Goal: Information Seeking & Learning: Find specific fact

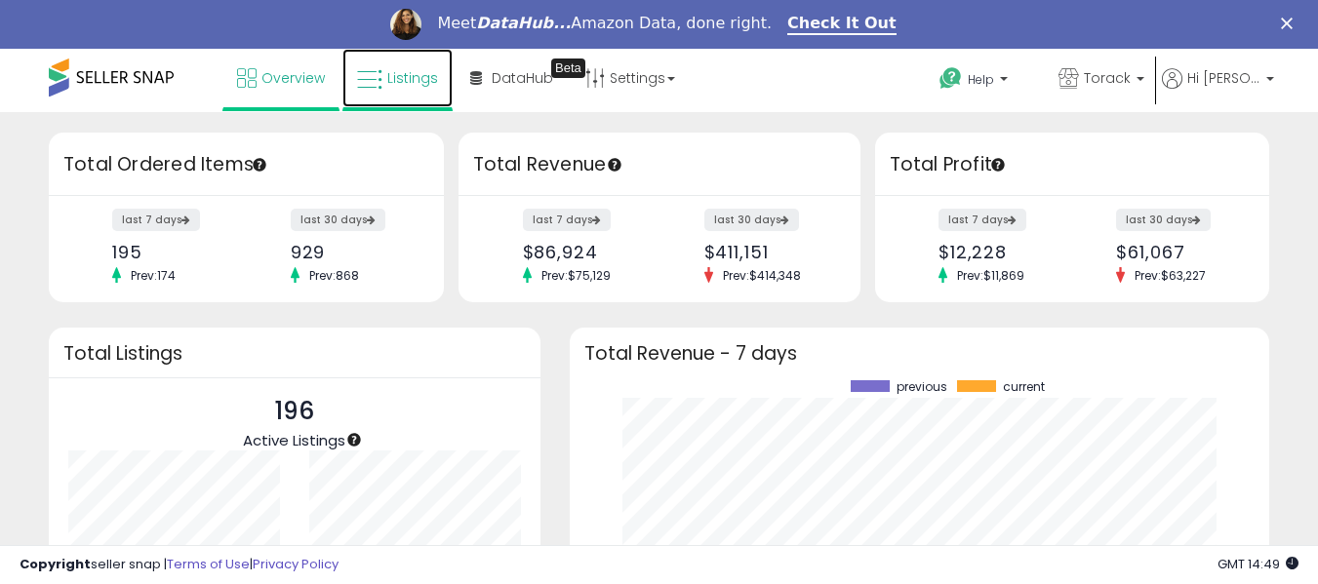
click at [424, 83] on span "Listings" at bounding box center [412, 78] width 51 height 20
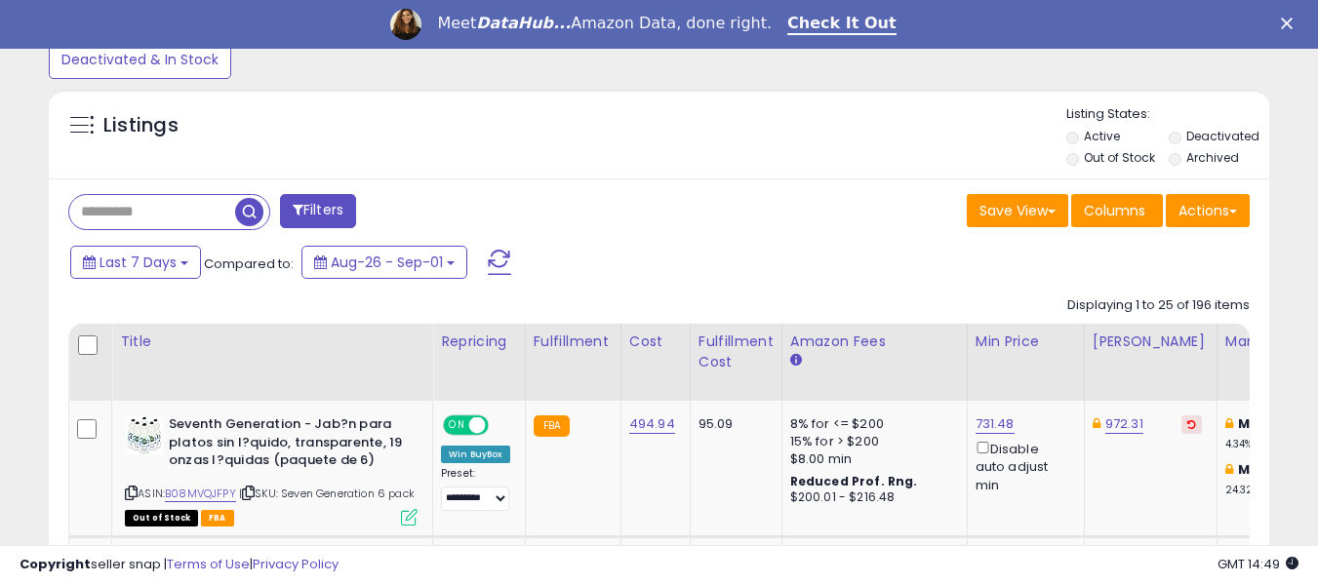
scroll to position [680, 0]
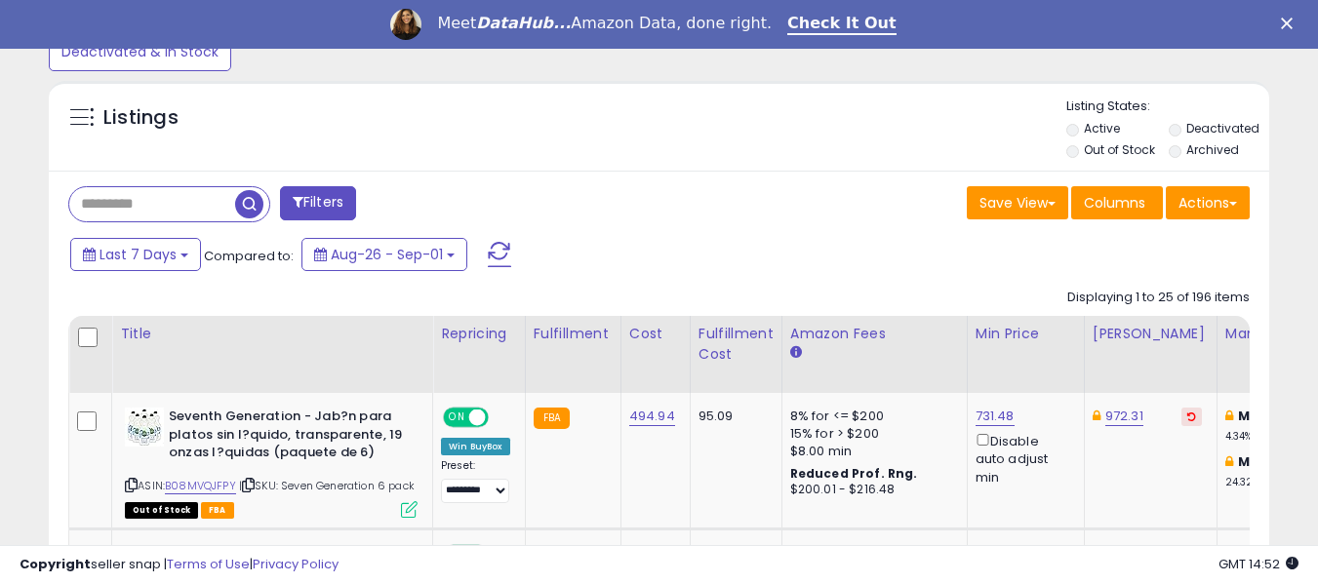
click at [152, 197] on input "text" at bounding box center [152, 204] width 166 height 34
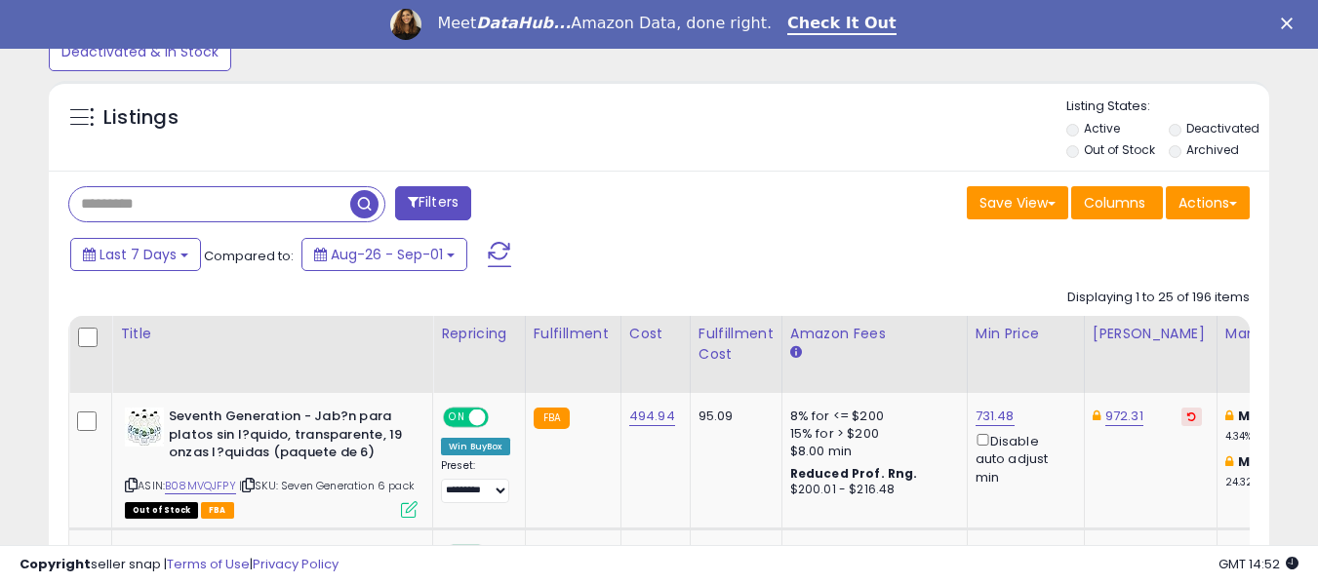
paste input "**********"
click at [359, 205] on span "button" at bounding box center [364, 204] width 28 height 28
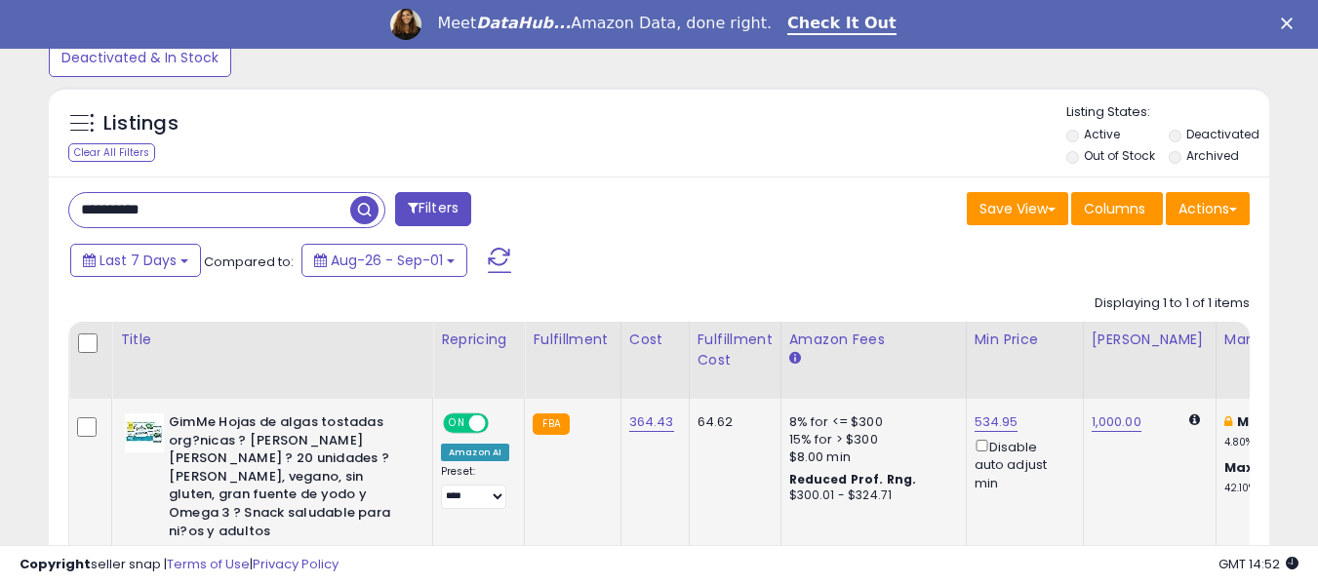
scroll to position [400, 706]
drag, startPoint x: 622, startPoint y: 428, endPoint x: 668, endPoint y: 426, distance: 45.9
click at [668, 426] on td "364.43" at bounding box center [654, 503] width 68 height 209
copy link "364.43"
drag, startPoint x: 183, startPoint y: 211, endPoint x: 0, endPoint y: 194, distance: 184.1
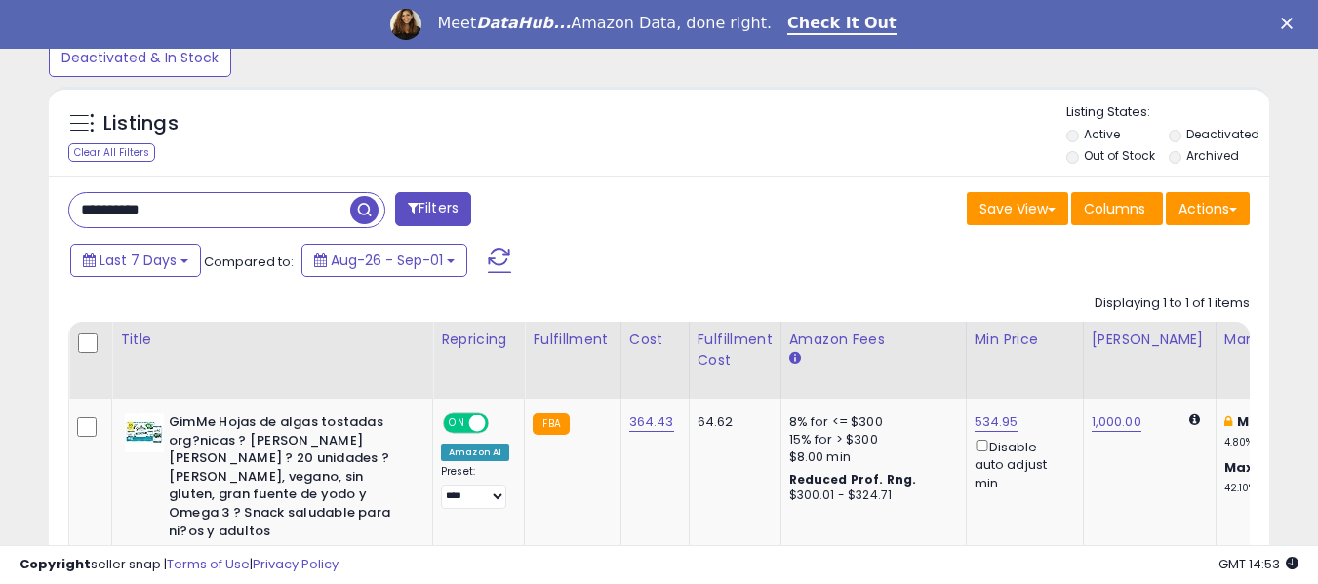
click at [0, 194] on div "**********" at bounding box center [659, 99] width 1318 height 1322
paste input "text"
click at [359, 211] on span "button" at bounding box center [364, 210] width 28 height 28
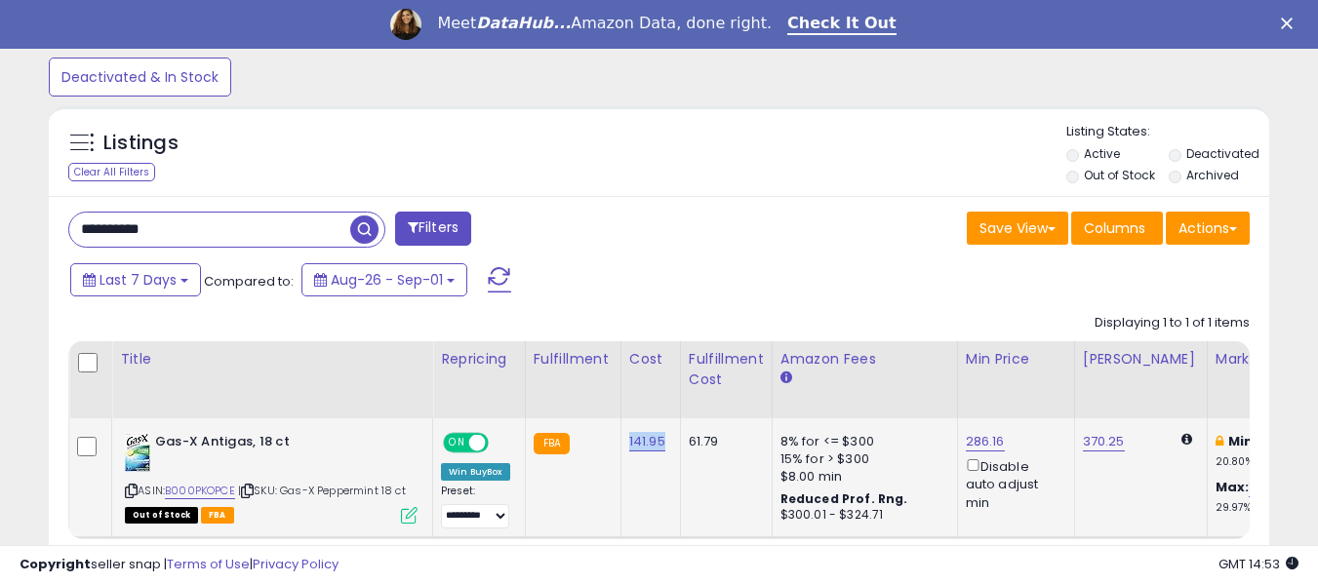
drag, startPoint x: 620, startPoint y: 450, endPoint x: 661, endPoint y: 453, distance: 41.1
click at [661, 453] on td "141.95" at bounding box center [650, 477] width 60 height 119
copy link "141.95"
drag, startPoint x: 208, startPoint y: 224, endPoint x: 78, endPoint y: 218, distance: 129.9
click at [78, 218] on input "**********" at bounding box center [209, 230] width 281 height 34
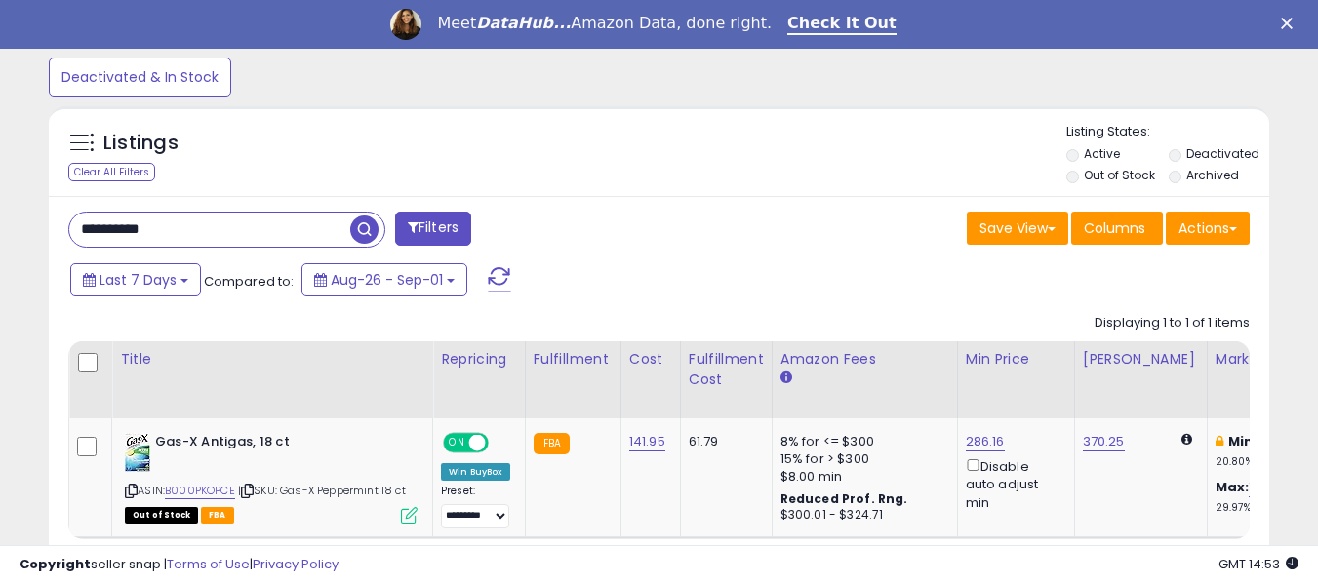
paste input "text"
click at [364, 224] on span "button" at bounding box center [364, 230] width 28 height 28
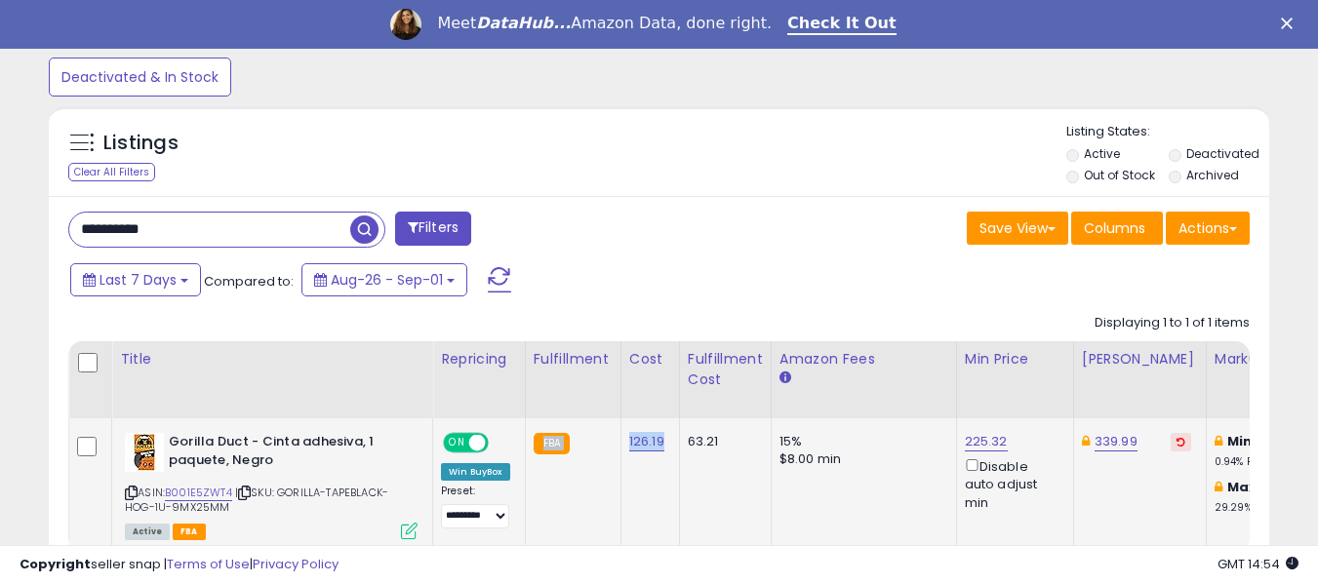
drag, startPoint x: 616, startPoint y: 446, endPoint x: 664, endPoint y: 453, distance: 49.3
click at [646, 499] on td "126.19" at bounding box center [649, 484] width 59 height 133
drag, startPoint x: 621, startPoint y: 446, endPoint x: 664, endPoint y: 449, distance: 43.0
click at [664, 449] on td "126.19" at bounding box center [649, 484] width 59 height 133
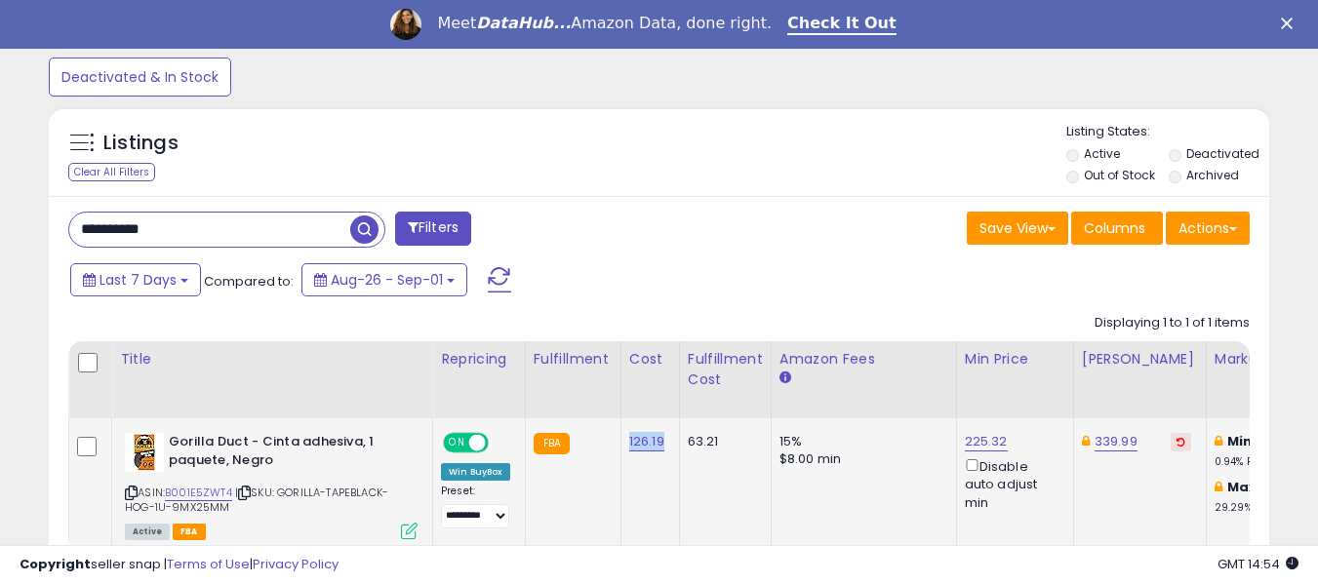
copy link "126.19"
drag, startPoint x: 187, startPoint y: 230, endPoint x: 60, endPoint y: 233, distance: 127.8
click at [60, 233] on div "**********" at bounding box center [357, 231] width 606 height 39
paste input "text"
click at [357, 232] on span "button" at bounding box center [364, 230] width 28 height 28
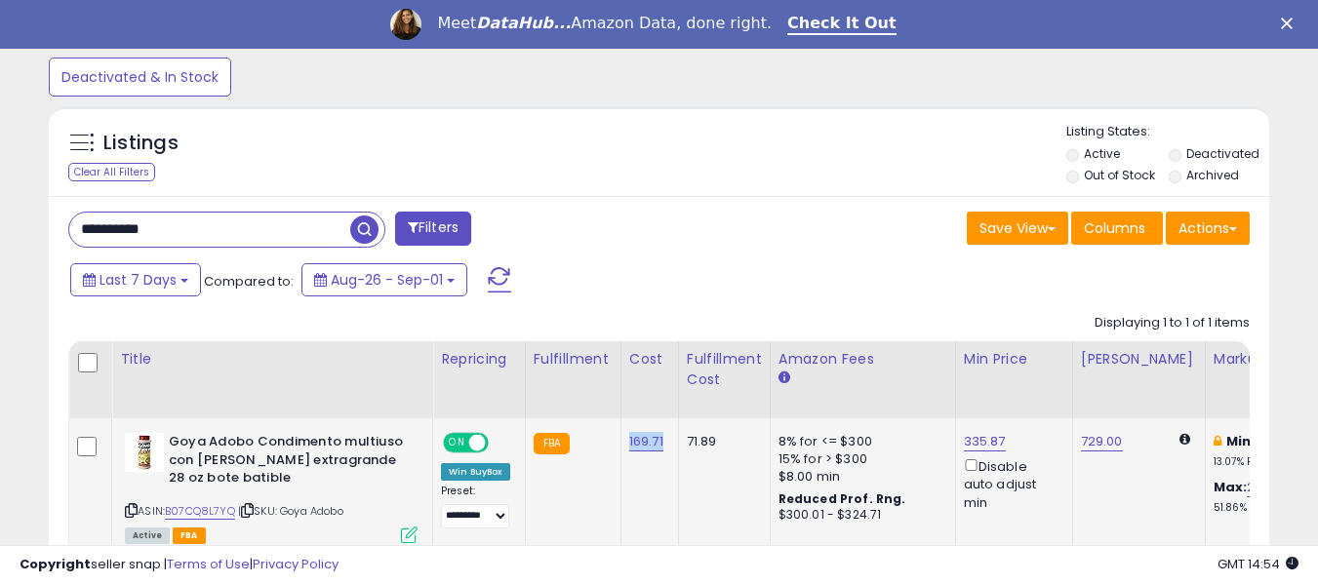
drag, startPoint x: 621, startPoint y: 447, endPoint x: 665, endPoint y: 446, distance: 43.9
click at [665, 446] on td "169.71" at bounding box center [649, 486] width 58 height 137
copy link "169.71"
drag, startPoint x: 217, startPoint y: 231, endPoint x: 51, endPoint y: 233, distance: 165.8
click at [51, 233] on div "**********" at bounding box center [659, 415] width 1220 height 438
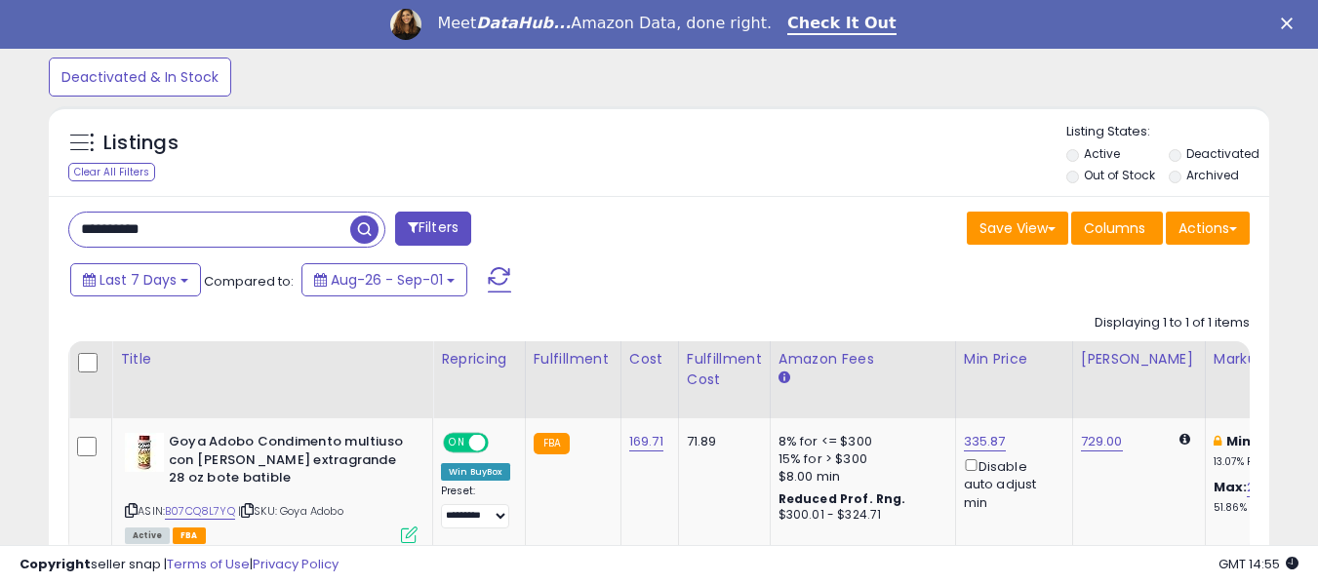
paste input "text"
click at [364, 231] on span "button" at bounding box center [364, 230] width 28 height 28
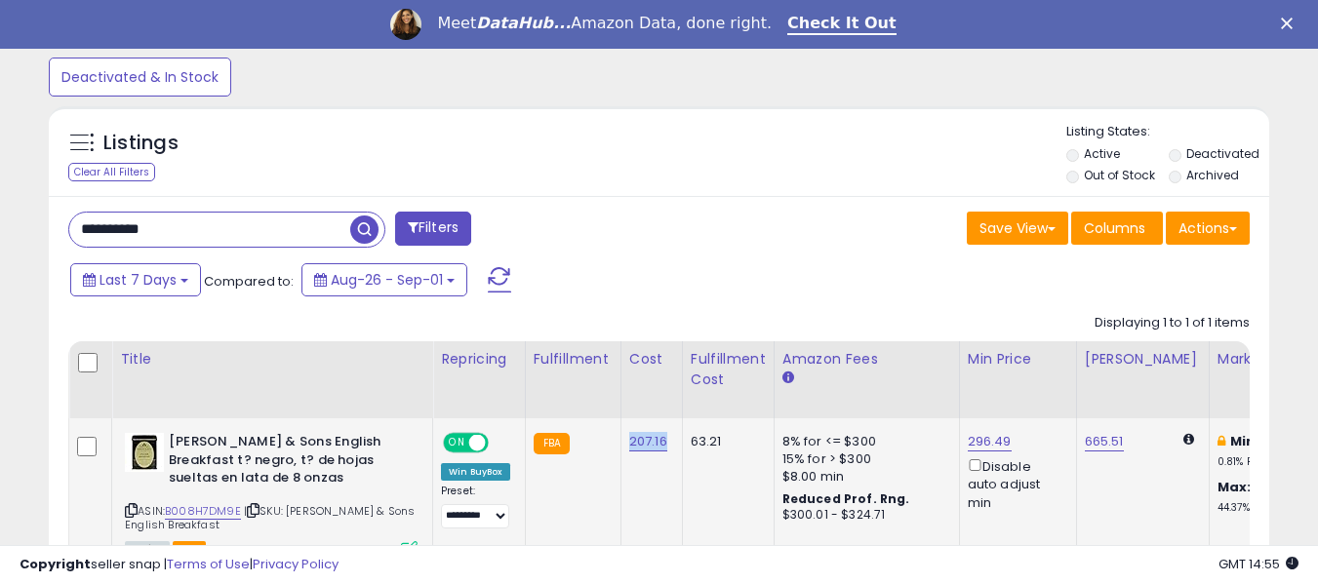
drag, startPoint x: 620, startPoint y: 445, endPoint x: 664, endPoint y: 445, distance: 43.9
click at [664, 445] on td "207.16" at bounding box center [650, 493] width 61 height 150
copy link "207.16"
drag, startPoint x: 150, startPoint y: 235, endPoint x: 40, endPoint y: 238, distance: 110.3
click at [40, 238] on div "Listings Clear All Filters" at bounding box center [659, 385] width 1250 height 576
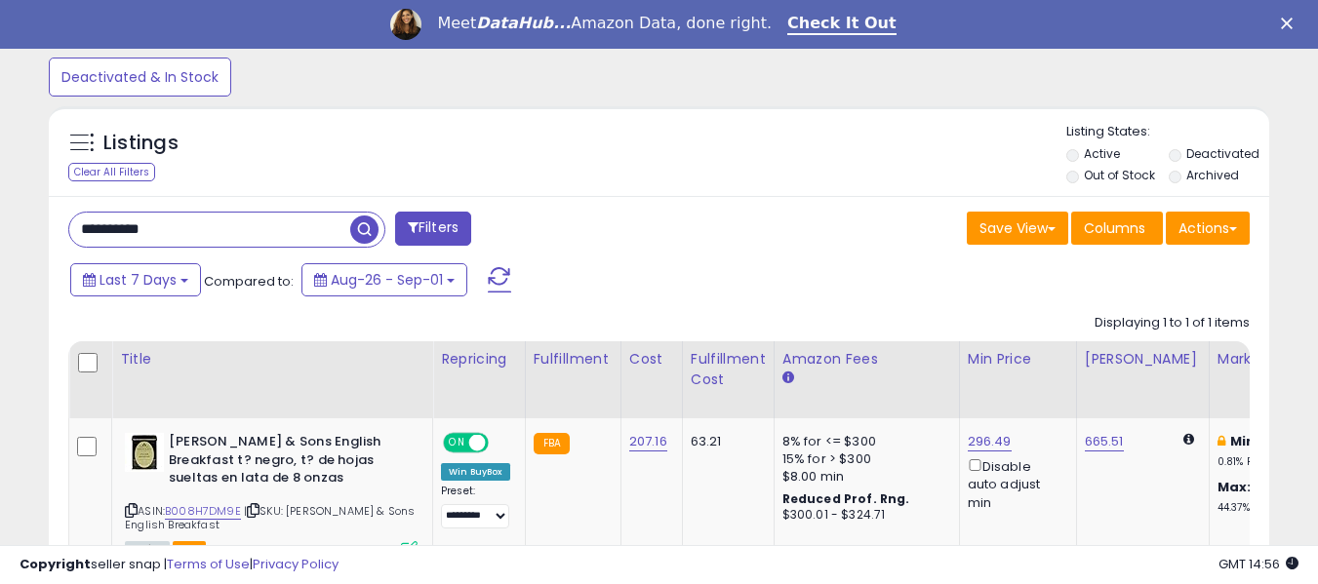
paste input "text"
click at [355, 231] on span "button" at bounding box center [364, 230] width 28 height 28
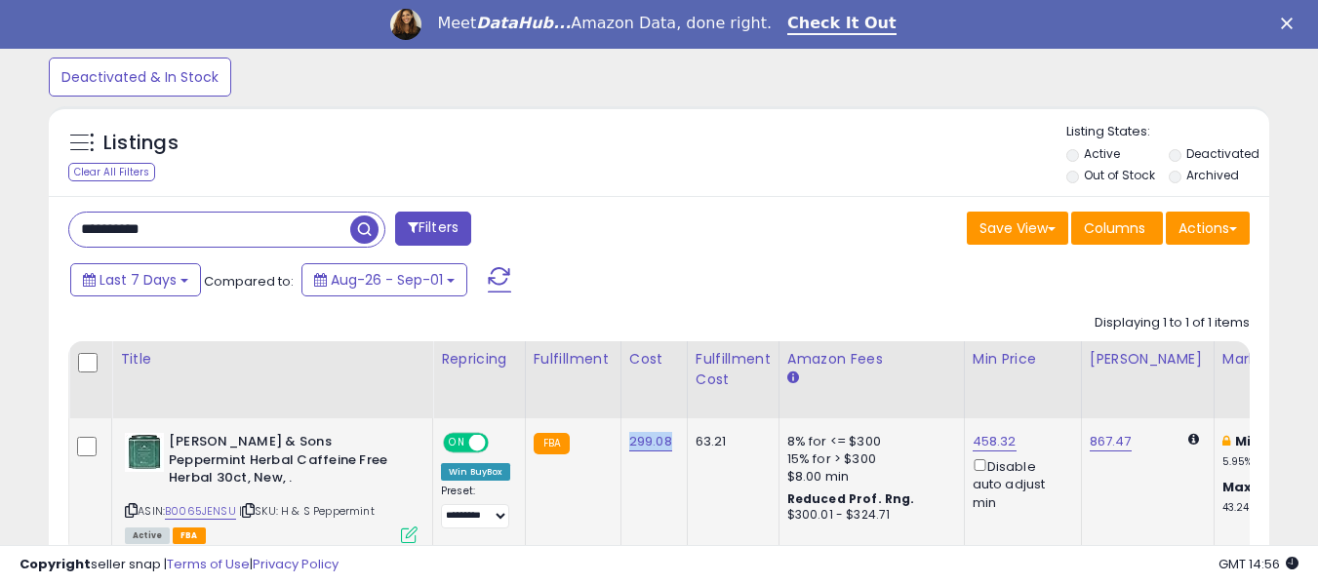
drag, startPoint x: 625, startPoint y: 454, endPoint x: 680, endPoint y: 453, distance: 54.6
click at [680, 453] on td "299.08" at bounding box center [653, 486] width 66 height 137
copy link "299.08"
drag, startPoint x: 176, startPoint y: 235, endPoint x: 51, endPoint y: 224, distance: 125.3
click at [51, 224] on div "**********" at bounding box center [659, 415] width 1220 height 438
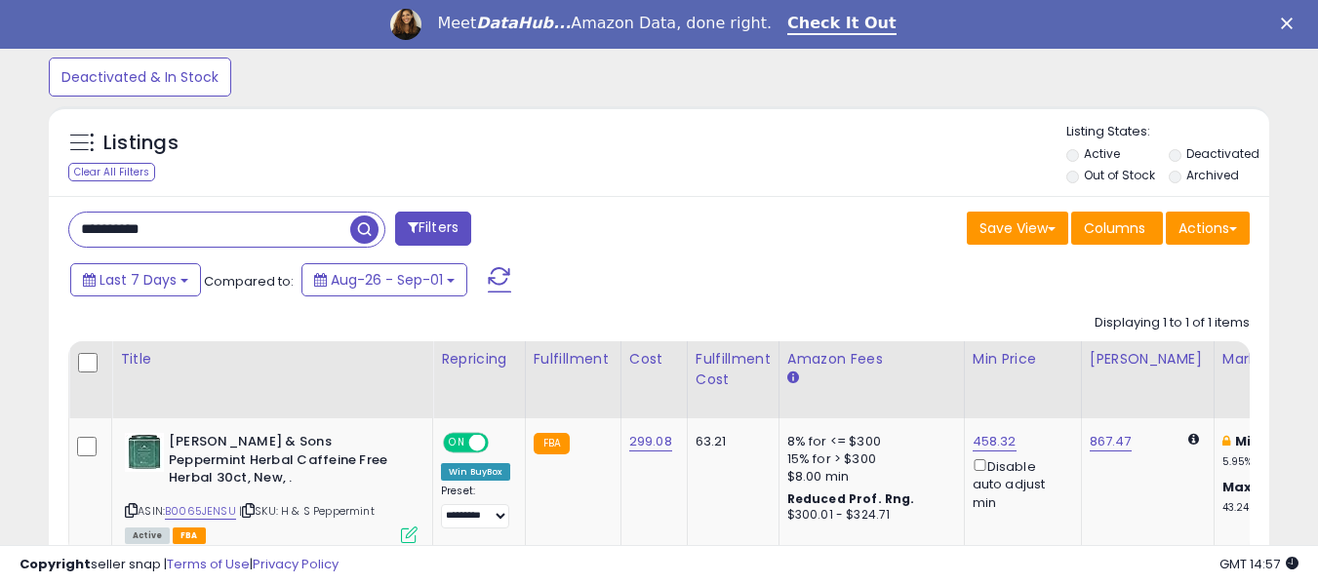
paste input "text"
click at [356, 228] on span "button" at bounding box center [364, 230] width 28 height 28
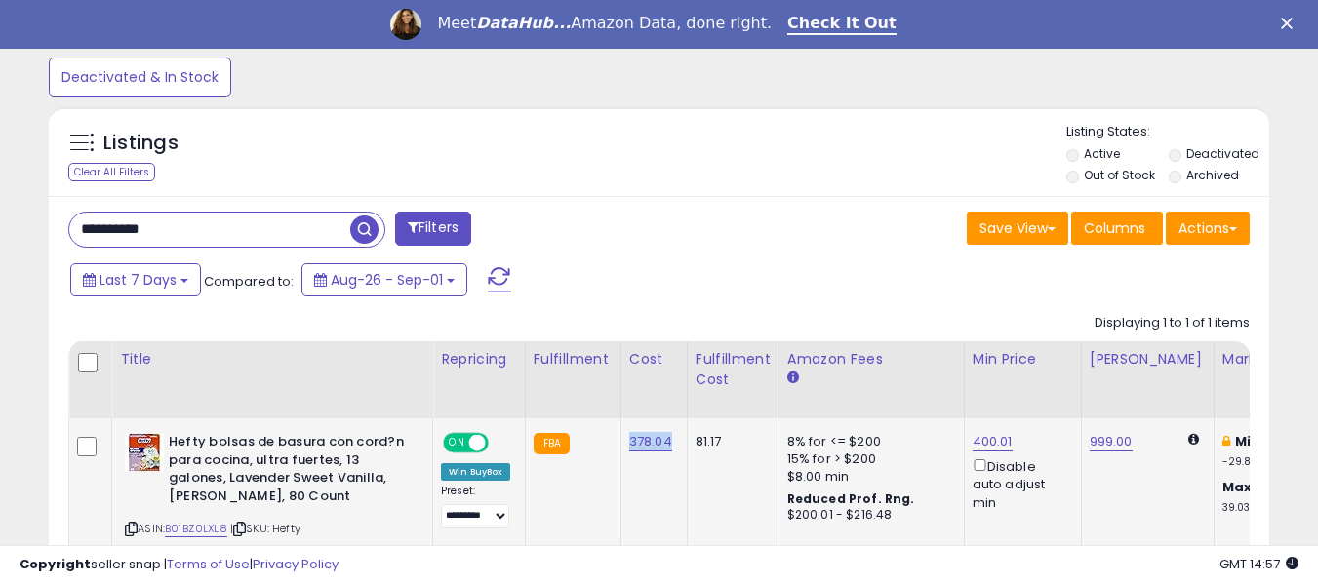
drag, startPoint x: 624, startPoint y: 455, endPoint x: 670, endPoint y: 454, distance: 45.9
click at [670, 454] on td "378.04" at bounding box center [653, 495] width 66 height 154
copy link "378.04"
drag, startPoint x: 178, startPoint y: 234, endPoint x: 24, endPoint y: 226, distance: 153.4
click at [24, 226] on div "**********" at bounding box center [659, 76] width 1298 height 1199
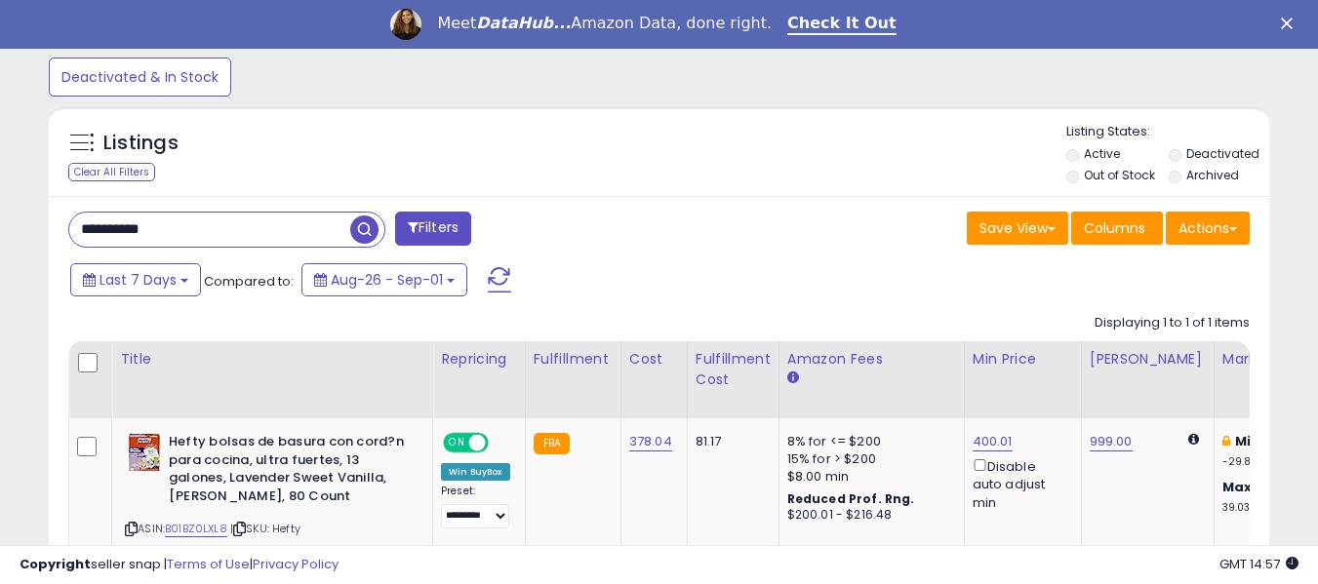
paste input "text"
click at [359, 230] on span "button" at bounding box center [364, 230] width 28 height 28
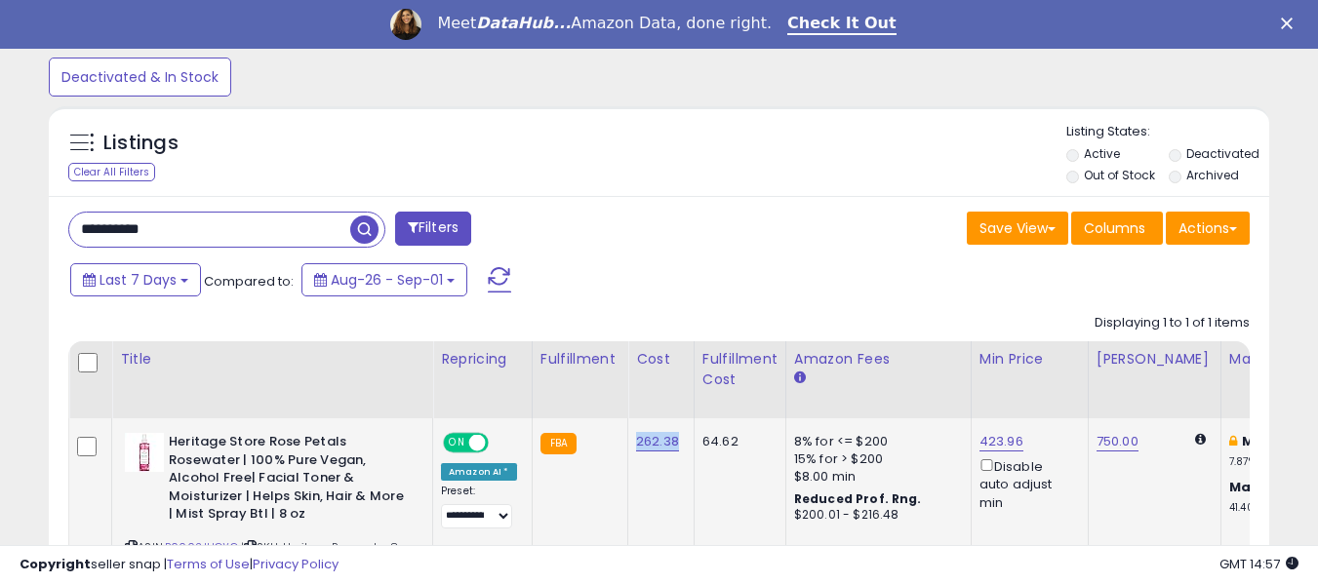
drag, startPoint x: 625, startPoint y: 448, endPoint x: 673, endPoint y: 448, distance: 47.8
click at [673, 448] on td "262.38" at bounding box center [661, 504] width 66 height 173
copy link "262.38"
drag, startPoint x: 186, startPoint y: 231, endPoint x: 55, endPoint y: 219, distance: 132.3
click at [60, 219] on div "**********" at bounding box center [357, 231] width 606 height 39
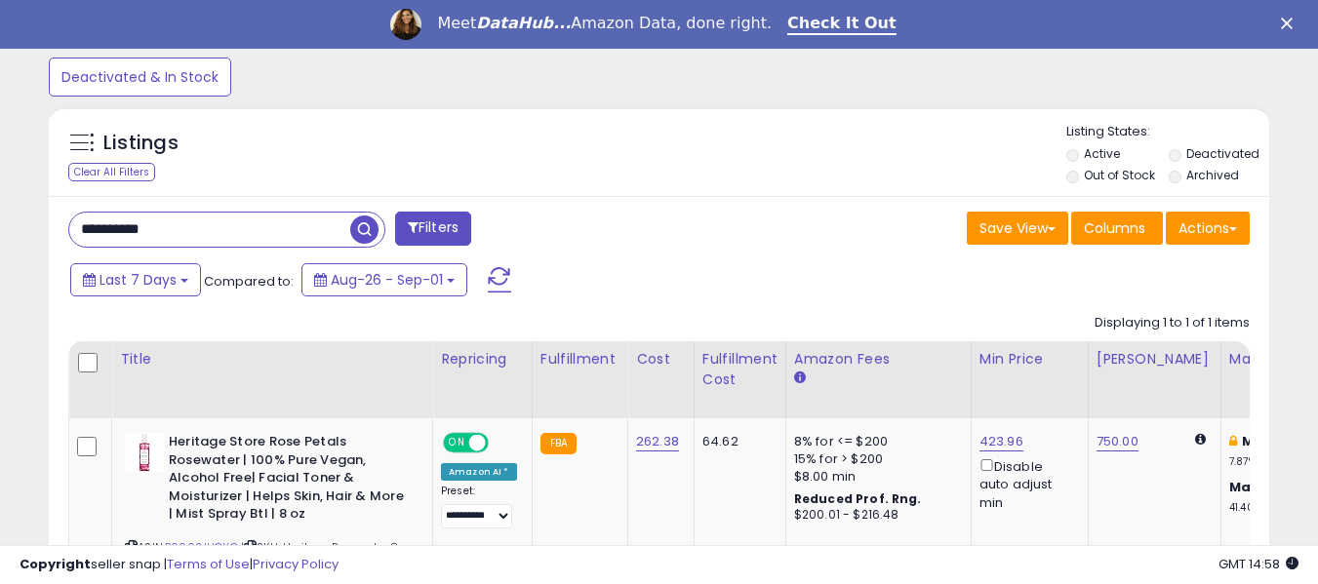
paste input "text"
click at [359, 232] on span "button" at bounding box center [364, 230] width 28 height 28
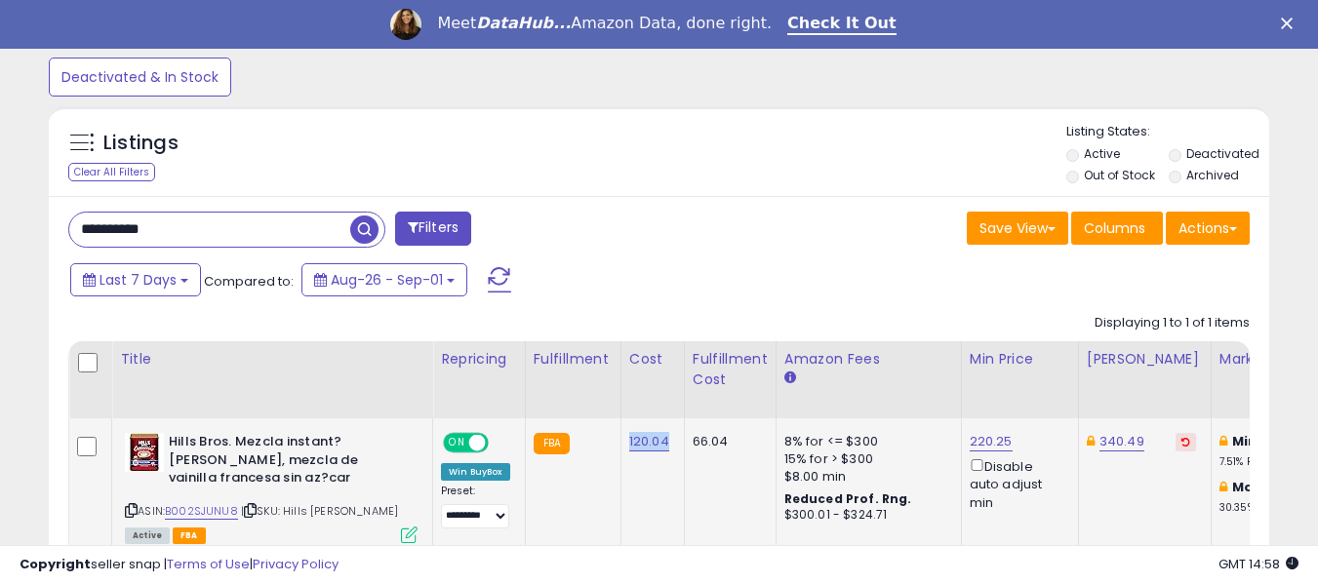
drag, startPoint x: 626, startPoint y: 452, endPoint x: 667, endPoint y: 450, distance: 41.0
click at [667, 450] on td "120.04" at bounding box center [651, 486] width 63 height 137
copy link "120.04"
drag, startPoint x: 145, startPoint y: 218, endPoint x: 40, endPoint y: 217, distance: 105.4
click at [40, 217] on div "Listings Clear All Filters" at bounding box center [659, 378] width 1250 height 562
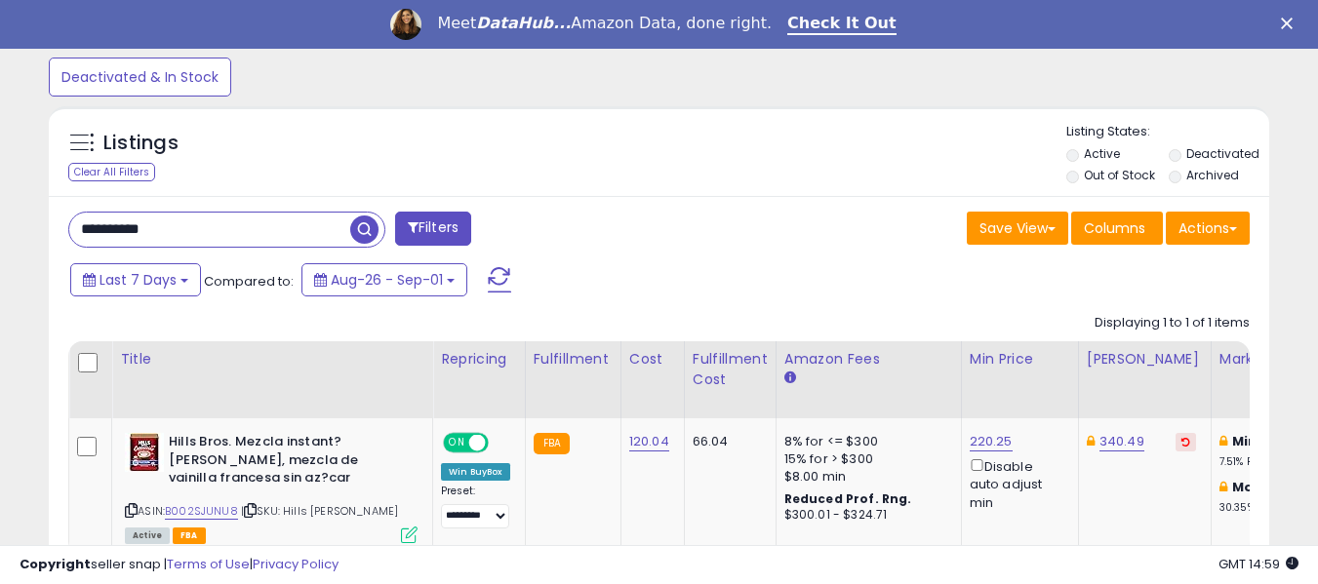
paste input "text"
click at [364, 229] on span "button" at bounding box center [364, 230] width 28 height 28
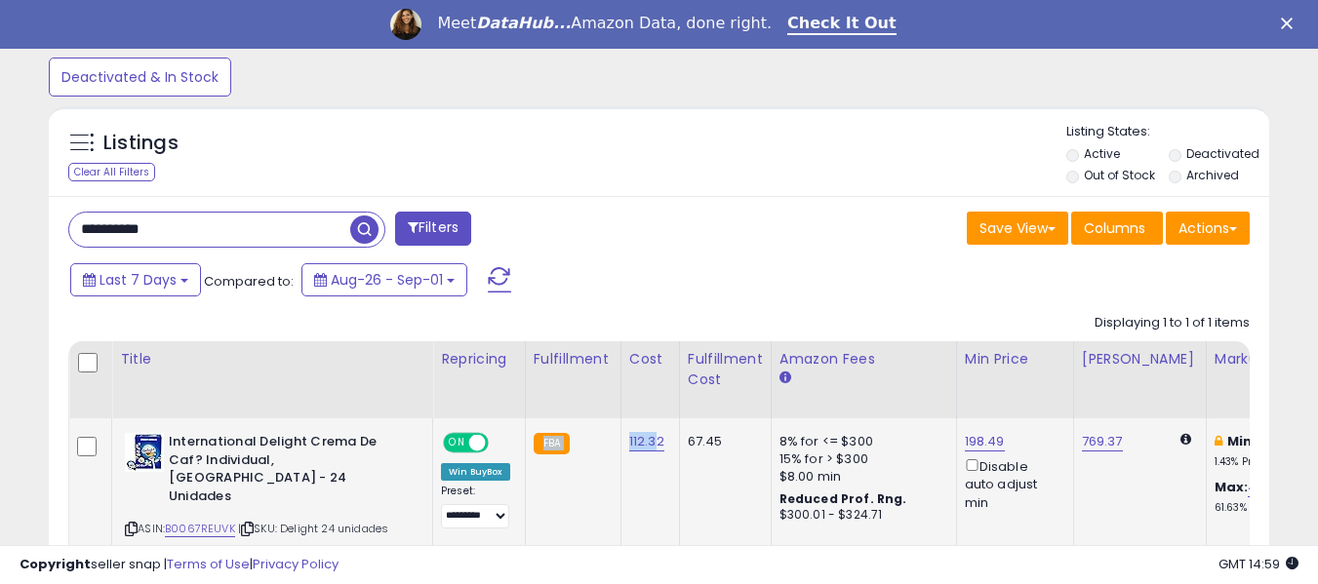
drag, startPoint x: 612, startPoint y: 450, endPoint x: 657, endPoint y: 444, distance: 45.3
click at [622, 470] on td "112.32" at bounding box center [649, 495] width 59 height 154
click at [637, 476] on td "112.32" at bounding box center [649, 495] width 59 height 154
click at [661, 451] on td "112.32" at bounding box center [649, 495] width 59 height 154
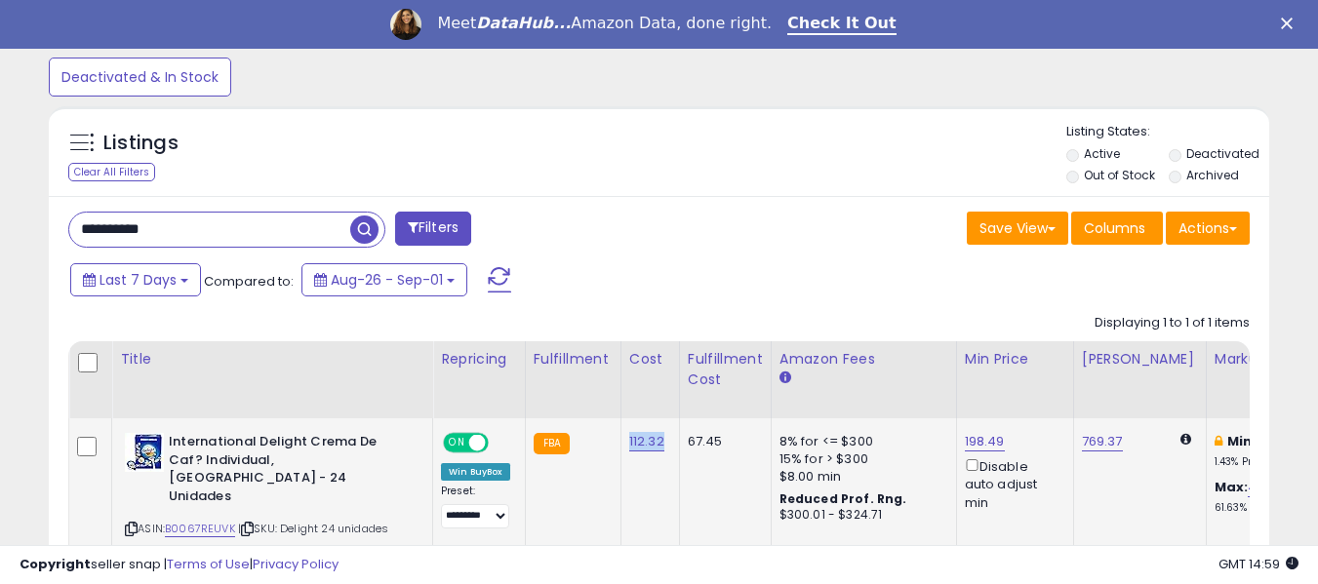
drag, startPoint x: 618, startPoint y: 442, endPoint x: 670, endPoint y: 441, distance: 52.7
click at [670, 441] on td "112.32" at bounding box center [649, 495] width 59 height 154
copy link "112.32"
drag, startPoint x: 202, startPoint y: 228, endPoint x: 22, endPoint y: 230, distance: 179.5
click at [22, 230] on div "**********" at bounding box center [659, 76] width 1298 height 1199
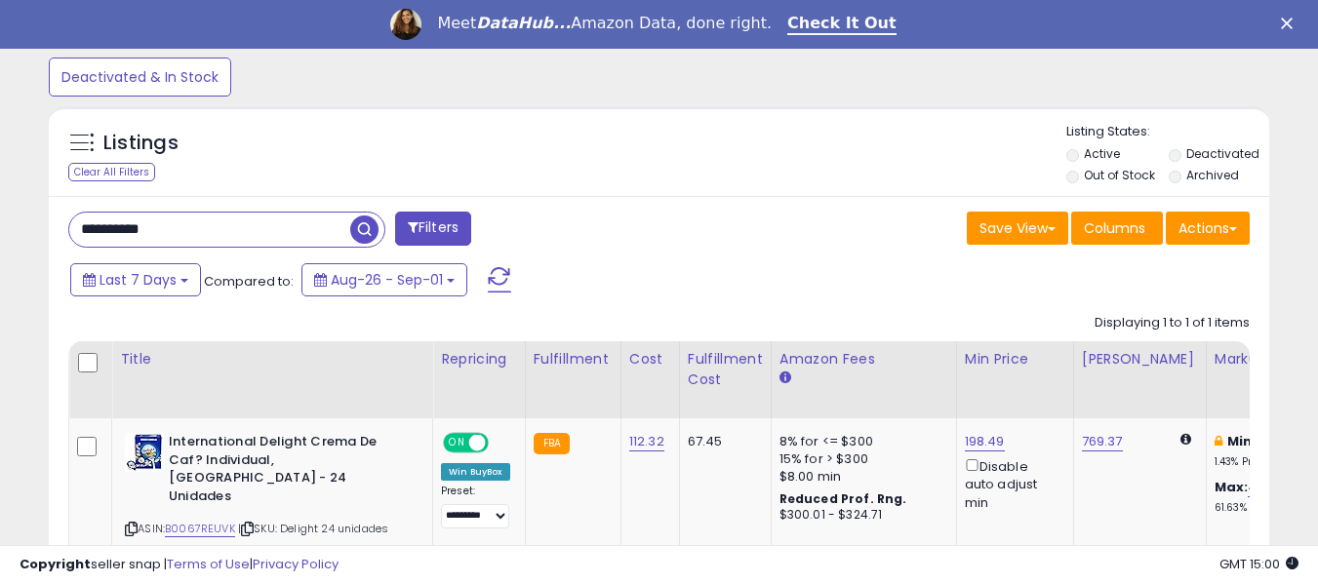
paste input "text"
click at [363, 228] on span "button" at bounding box center [364, 230] width 28 height 28
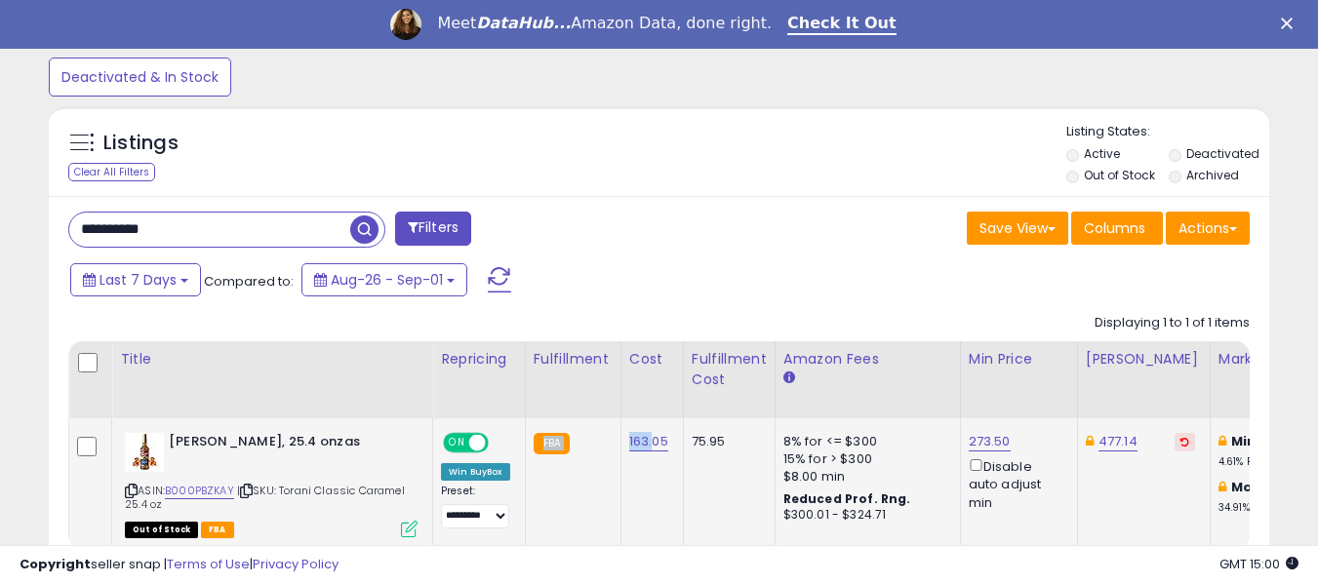
drag, startPoint x: 616, startPoint y: 455, endPoint x: 645, endPoint y: 475, distance: 35.7
click at [646, 477] on td "163.05" at bounding box center [651, 483] width 62 height 130
drag, startPoint x: 619, startPoint y: 448, endPoint x: 669, endPoint y: 450, distance: 49.8
click at [669, 450] on td "163.05" at bounding box center [651, 483] width 62 height 130
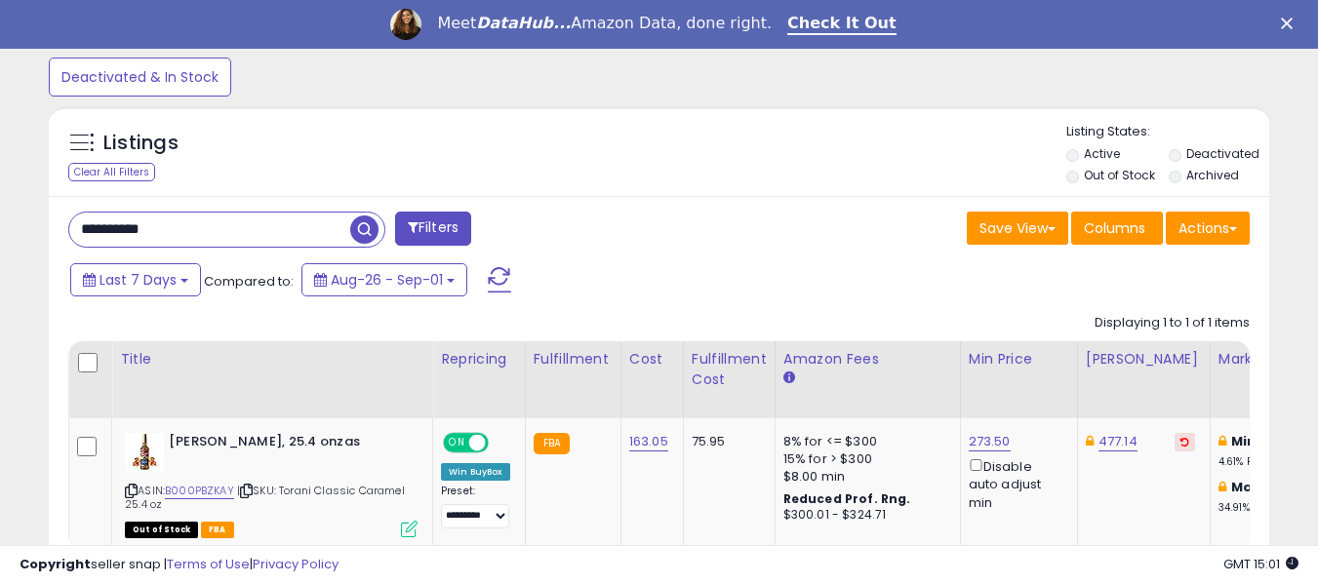
drag, startPoint x: 199, startPoint y: 222, endPoint x: 20, endPoint y: 228, distance: 178.6
click at [20, 228] on div "**********" at bounding box center [659, 64] width 1298 height 1175
drag, startPoint x: 39, startPoint y: 248, endPoint x: 180, endPoint y: 241, distance: 141.6
click at [151, 251] on div "Listings Clear All Filters" at bounding box center [659, 374] width 1250 height 555
click at [361, 226] on span "button" at bounding box center [364, 230] width 28 height 28
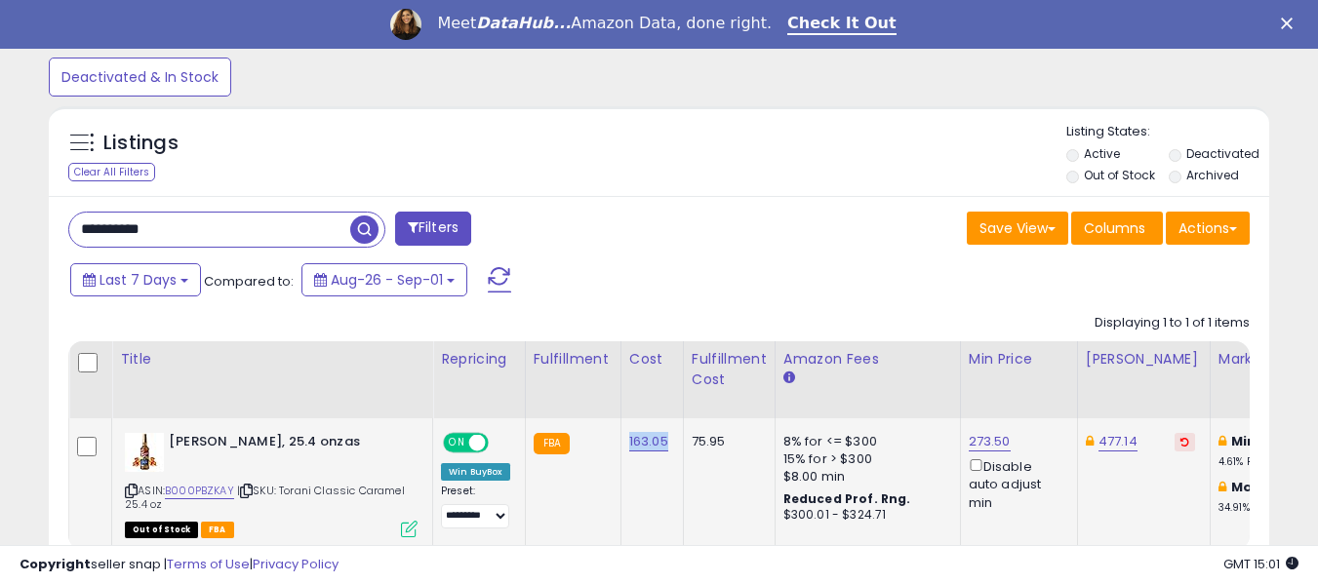
drag, startPoint x: 625, startPoint y: 441, endPoint x: 677, endPoint y: 456, distance: 53.7
click at [677, 456] on td "163.05" at bounding box center [651, 483] width 62 height 130
drag, startPoint x: 185, startPoint y: 230, endPoint x: 0, endPoint y: 229, distance: 185.4
click at [0, 229] on div "**********" at bounding box center [659, 79] width 1318 height 1243
paste input "text"
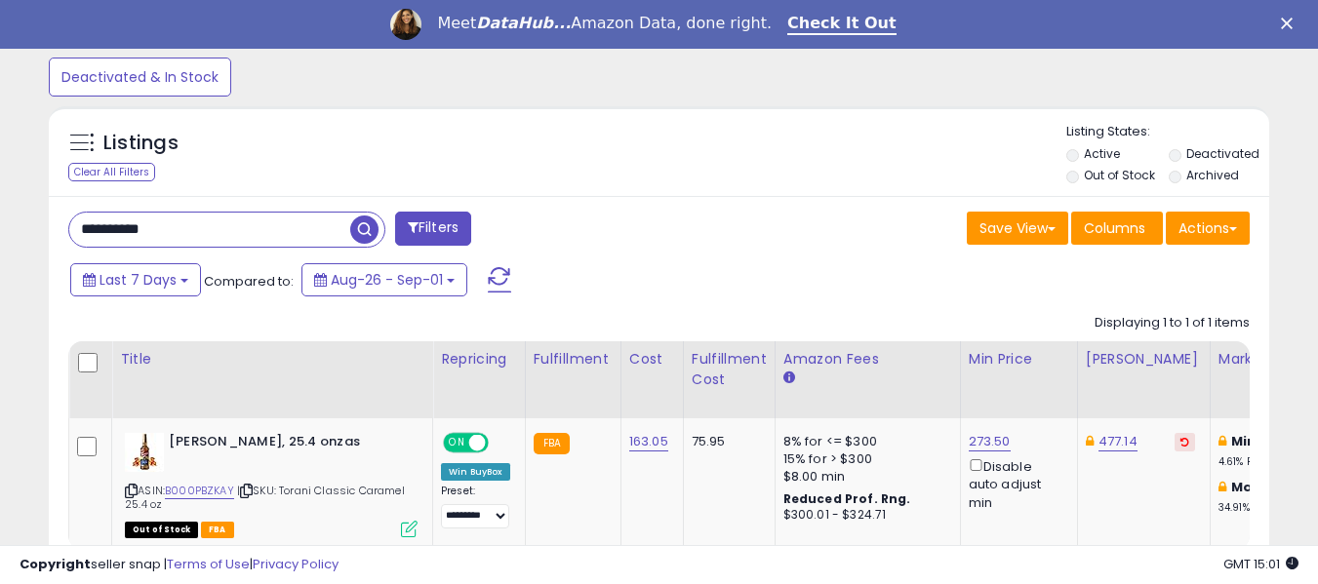
click at [359, 229] on span "button" at bounding box center [364, 230] width 28 height 28
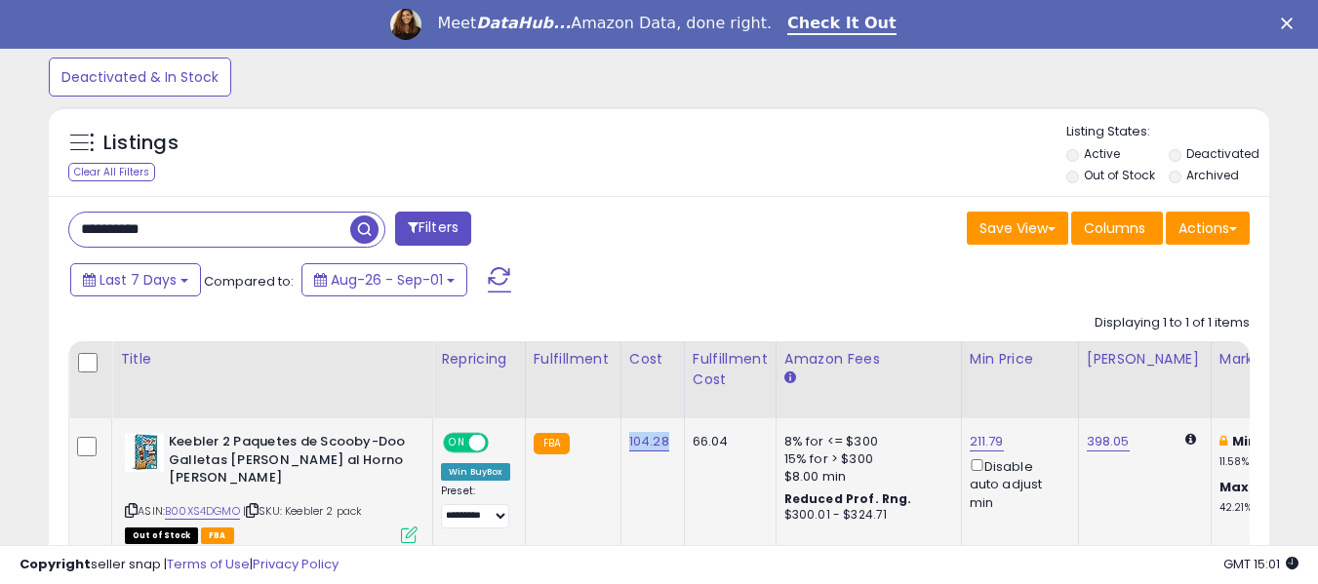
drag, startPoint x: 623, startPoint y: 452, endPoint x: 676, endPoint y: 450, distance: 52.7
click at [676, 450] on td "104.28" at bounding box center [651, 486] width 63 height 137
drag, startPoint x: 203, startPoint y: 224, endPoint x: 0, endPoint y: 220, distance: 202.9
click at [0, 220] on div "**********" at bounding box center [659, 82] width 1318 height 1249
paste input "text"
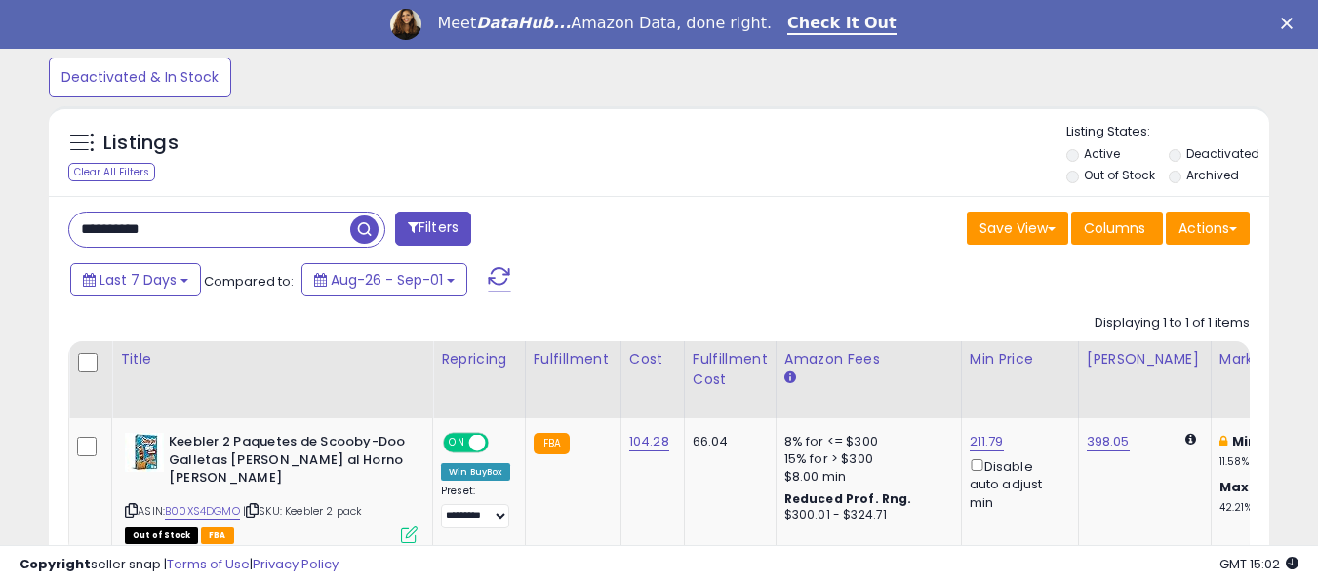
click at [365, 222] on span "button" at bounding box center [364, 230] width 28 height 28
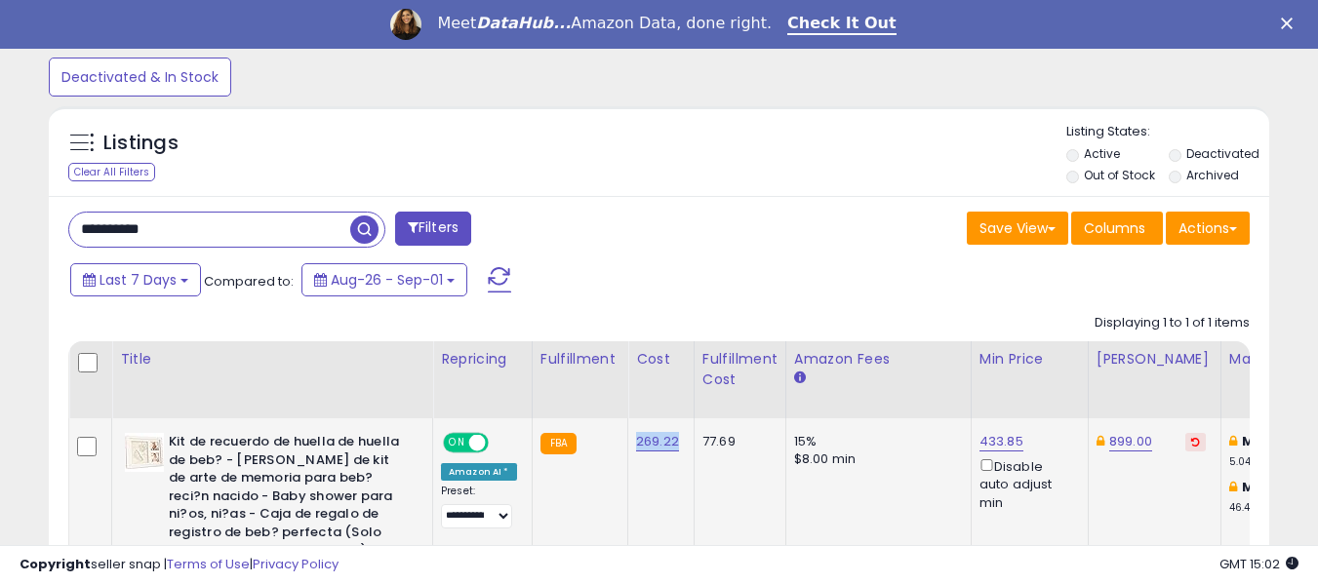
drag, startPoint x: 627, startPoint y: 444, endPoint x: 676, endPoint y: 446, distance: 48.8
click at [676, 446] on td "269.22" at bounding box center [661, 522] width 66 height 209
drag, startPoint x: 179, startPoint y: 235, endPoint x: 60, endPoint y: 236, distance: 120.0
click at [60, 236] on div "**********" at bounding box center [357, 231] width 606 height 39
paste input "text"
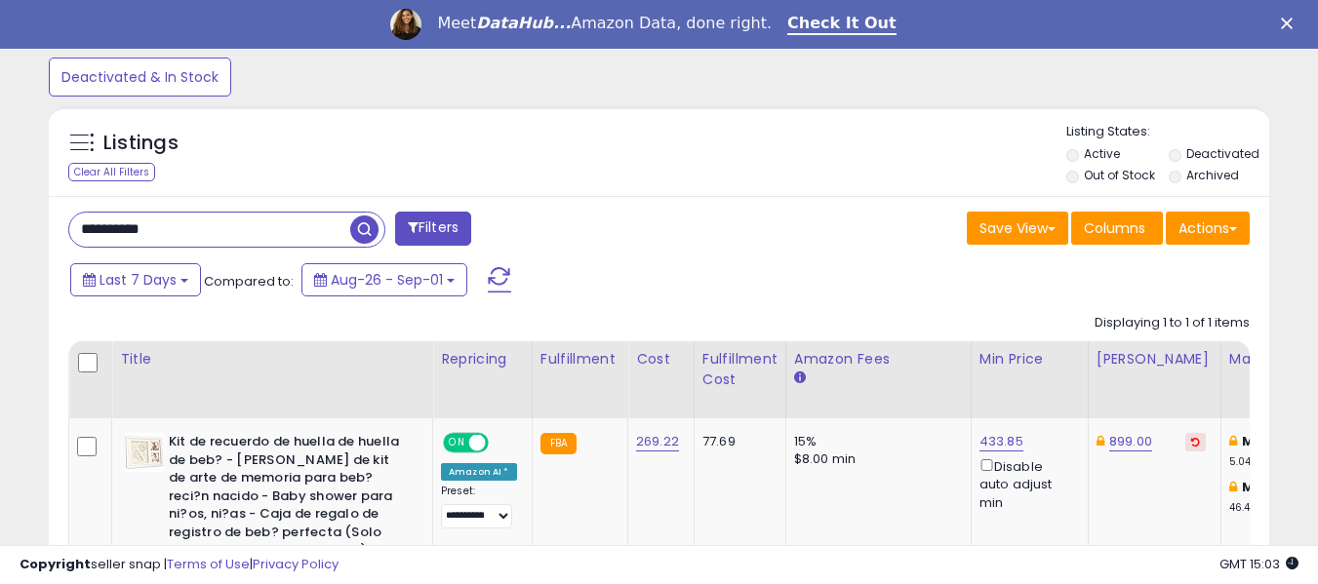
click at [359, 225] on span "button" at bounding box center [364, 230] width 28 height 28
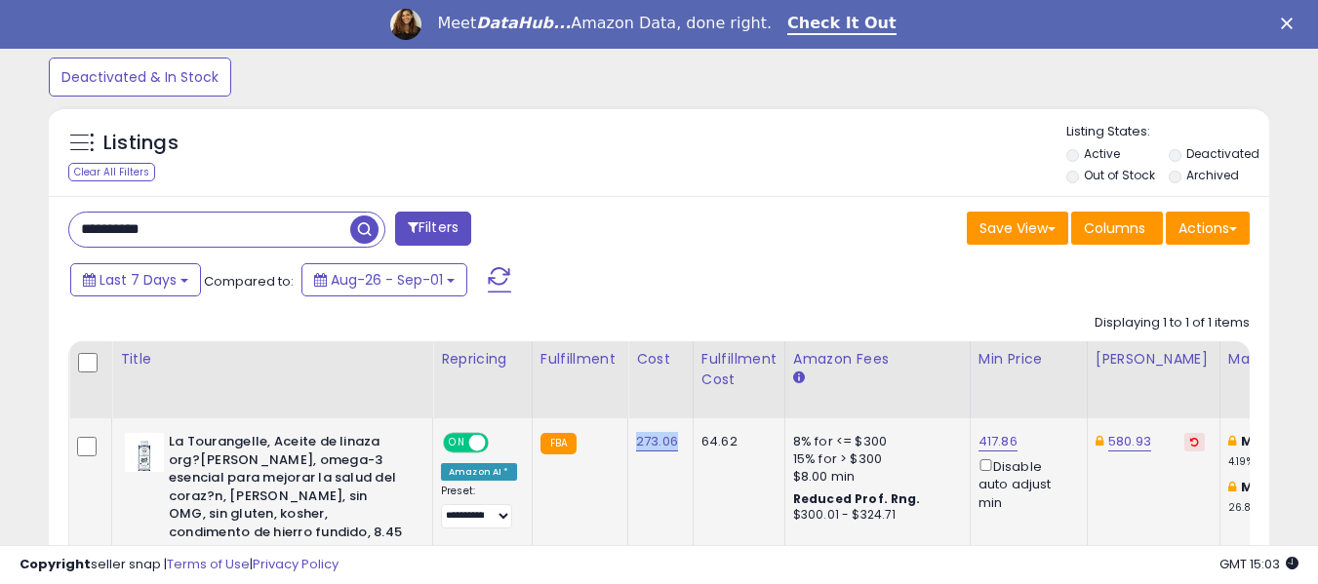
drag, startPoint x: 625, startPoint y: 451, endPoint x: 668, endPoint y: 453, distance: 43.0
click at [668, 453] on td "273.06" at bounding box center [660, 522] width 65 height 209
drag, startPoint x: 181, startPoint y: 232, endPoint x: 39, endPoint y: 232, distance: 142.4
click at [39, 232] on div "Listings Clear All Filters" at bounding box center [659, 414] width 1250 height 634
paste input "text"
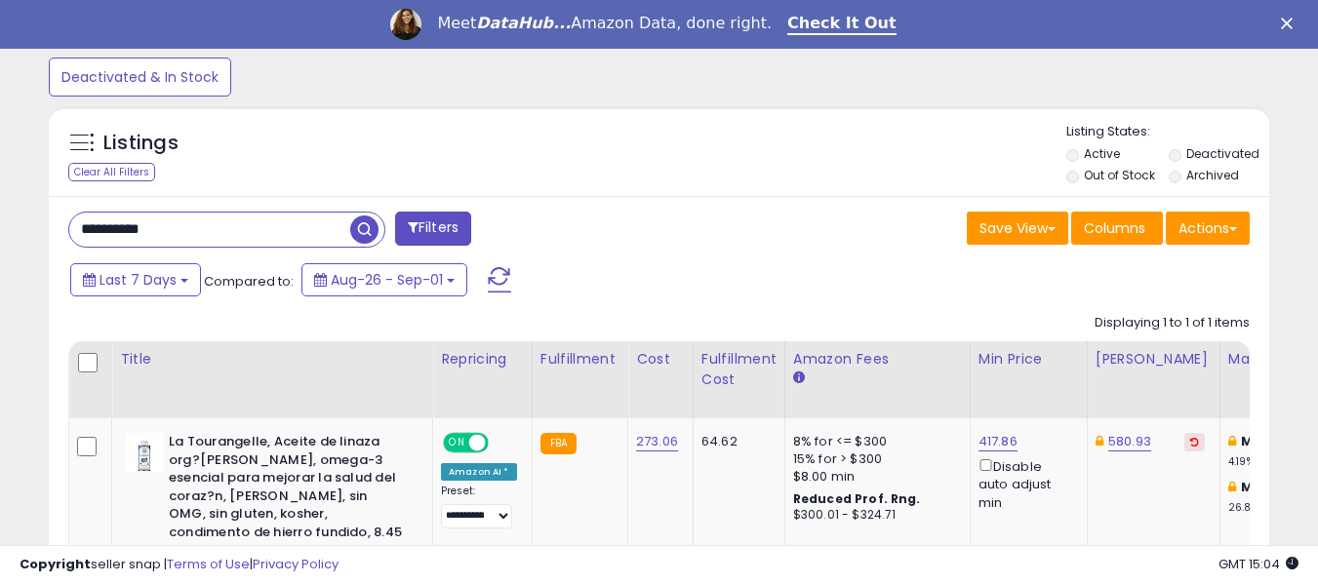
type input "**********"
click at [360, 230] on span "button" at bounding box center [364, 230] width 28 height 28
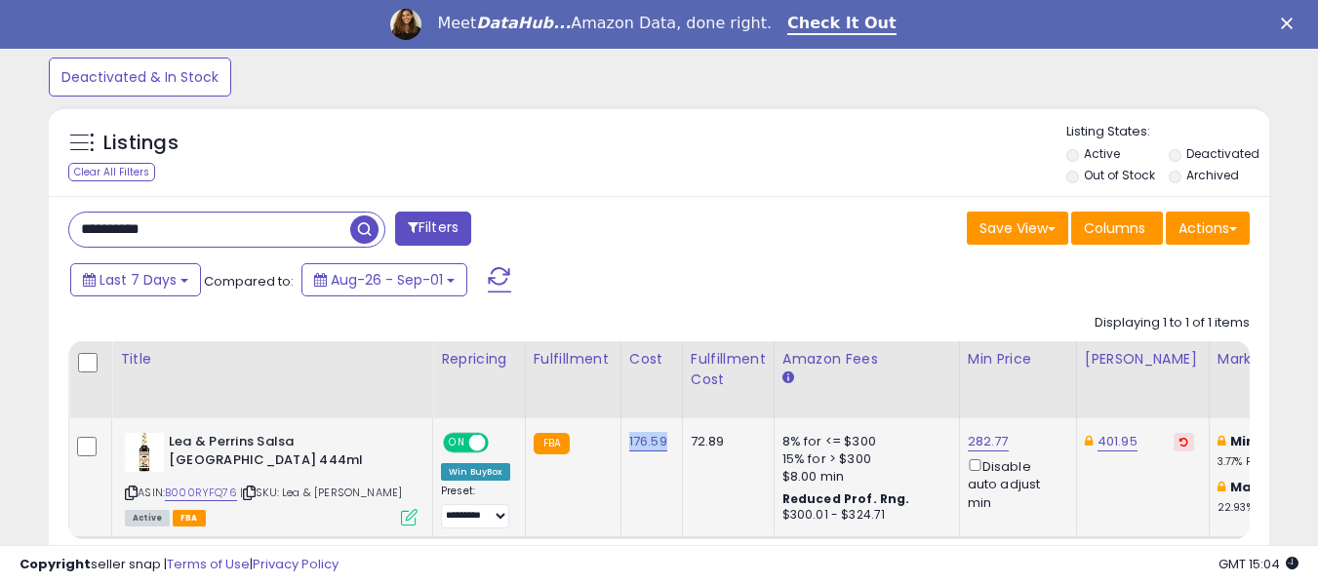
drag, startPoint x: 622, startPoint y: 448, endPoint x: 671, endPoint y: 447, distance: 48.8
click at [671, 447] on td "176.59" at bounding box center [650, 477] width 61 height 119
